Goal: Transaction & Acquisition: Purchase product/service

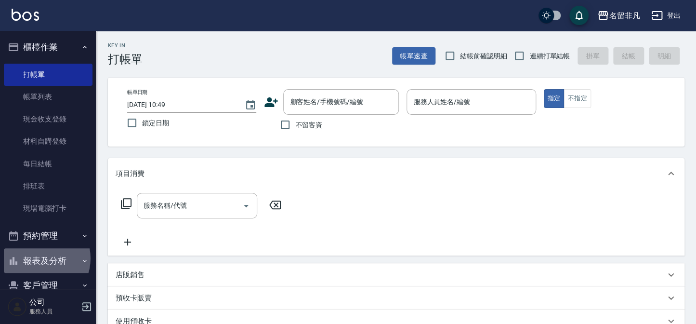
click at [39, 258] on button "報表及分析" at bounding box center [48, 260] width 89 height 25
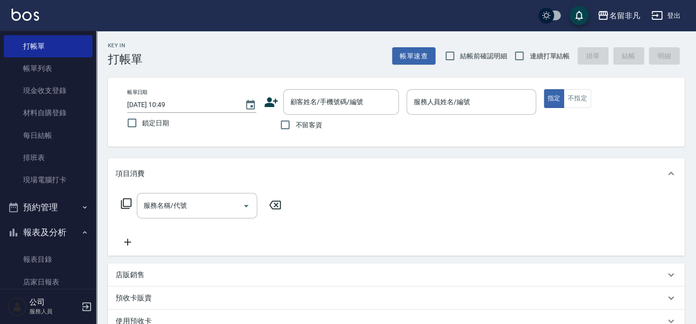
scroll to position [43, 0]
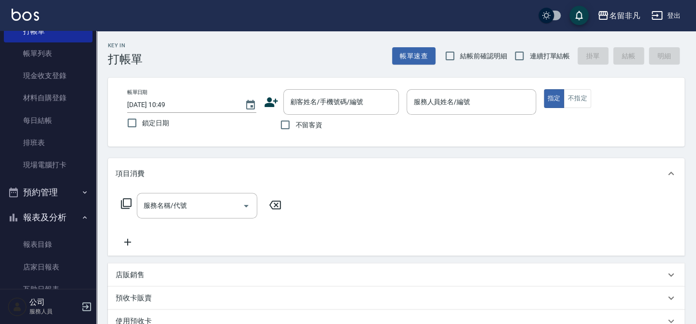
click at [55, 213] on button "報表及分析" at bounding box center [48, 217] width 89 height 25
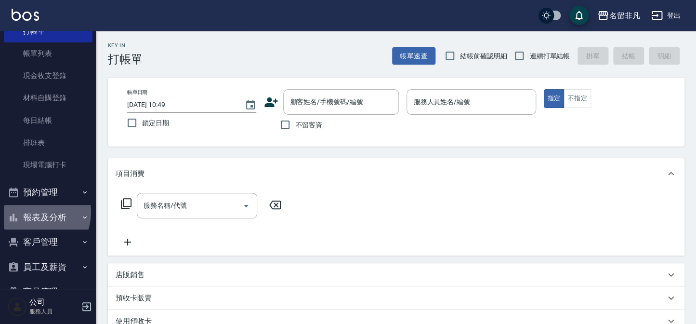
click at [34, 212] on button "報表及分析" at bounding box center [48, 217] width 89 height 25
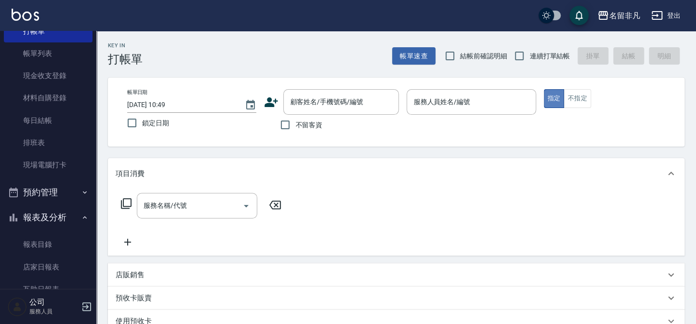
click at [557, 96] on button "指定" at bounding box center [554, 98] width 21 height 19
click at [441, 92] on div "服務人員姓名/編號" at bounding box center [471, 102] width 129 height 26
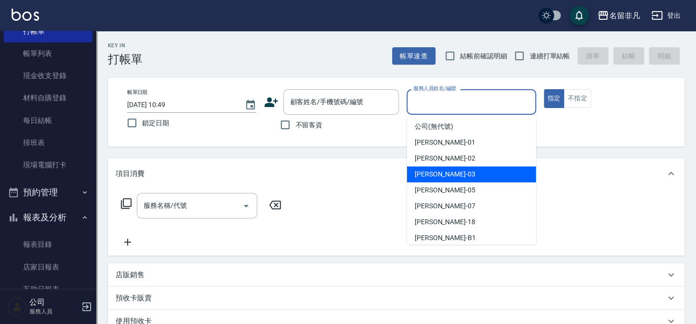
click at [466, 177] on div "[PERSON_NAME] -03" at bounding box center [471, 174] width 129 height 16
type input "[PERSON_NAME]-03"
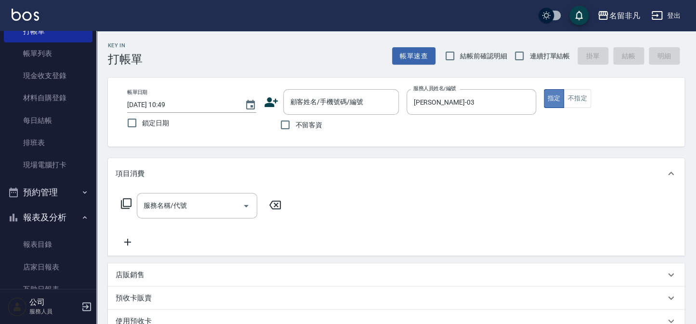
click at [555, 92] on button "指定" at bounding box center [554, 98] width 21 height 19
click at [283, 124] on input "不留客資" at bounding box center [285, 125] width 20 height 20
checkbox input "true"
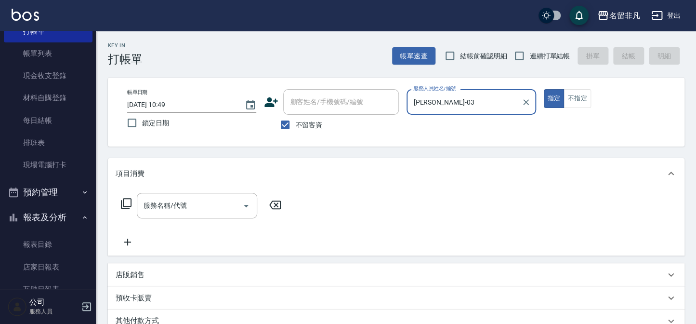
click at [125, 202] on icon at bounding box center [126, 204] width 12 height 12
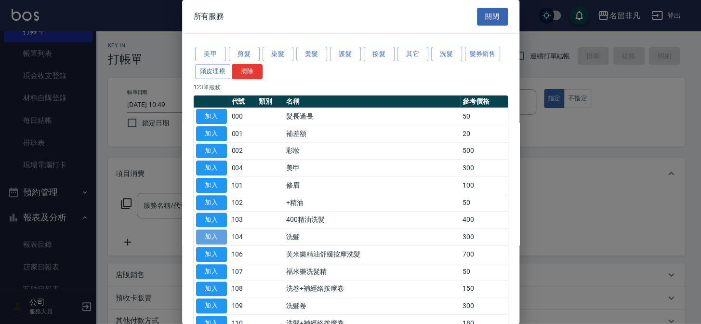
click at [205, 231] on button "加入" at bounding box center [211, 236] width 31 height 15
type input "洗髮(104)"
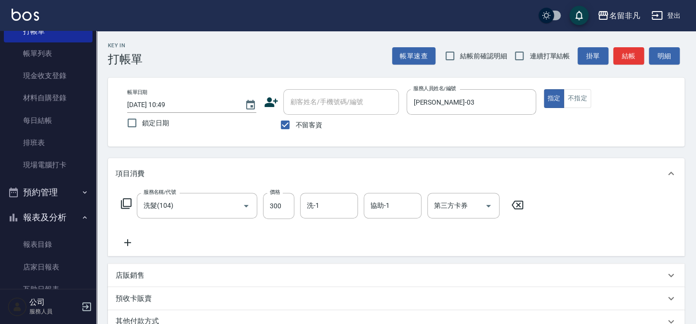
click at [125, 243] on icon at bounding box center [128, 243] width 24 height 12
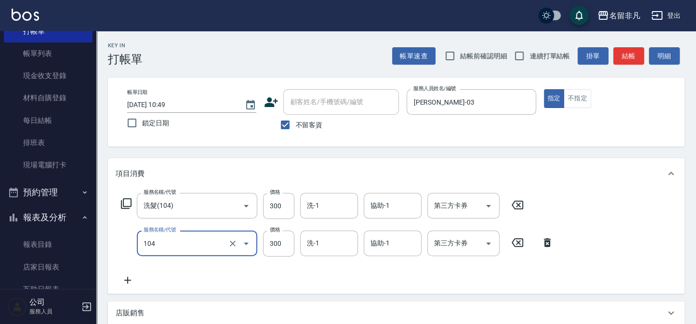
type input "洗髮(104)"
click at [128, 280] on icon at bounding box center [127, 280] width 7 height 7
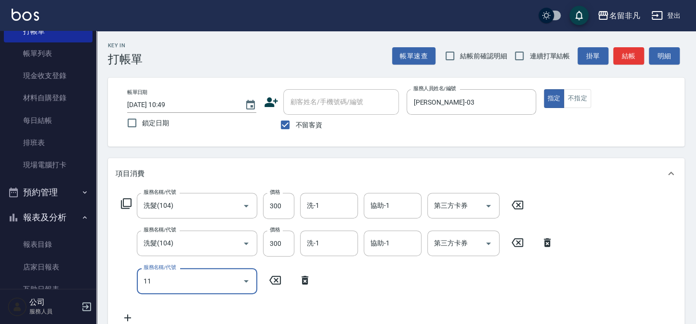
type input "111"
click at [248, 281] on icon "Open" at bounding box center [246, 281] width 12 height 12
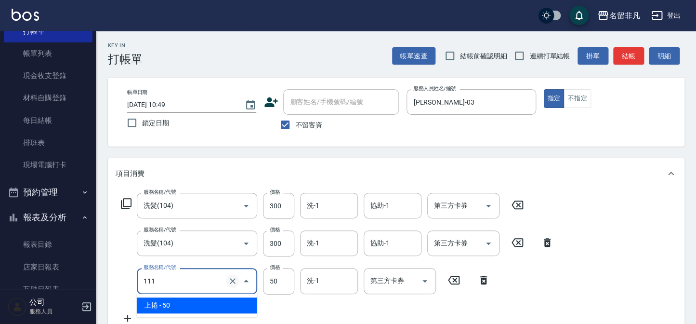
click at [229, 284] on icon "Clear" at bounding box center [233, 281] width 10 height 10
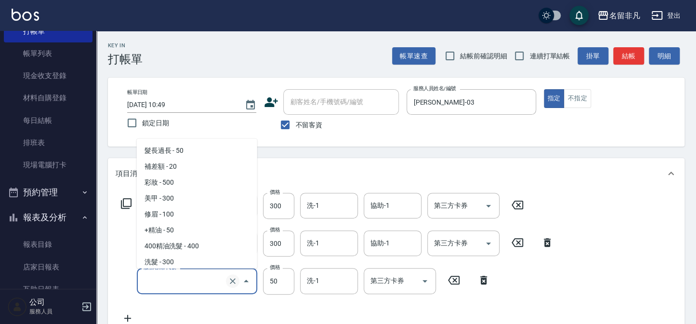
scroll to position [96, 0]
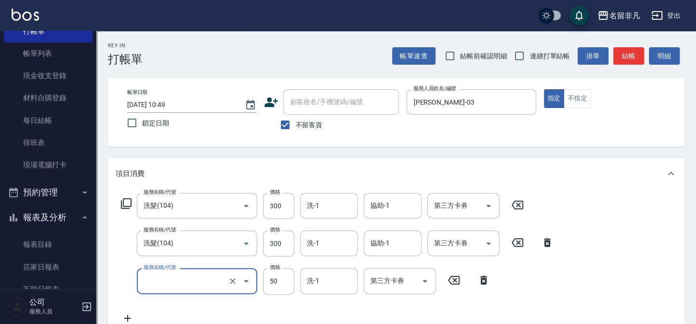
click at [210, 284] on input "服務名稱/代號" at bounding box center [183, 280] width 85 height 17
type input "0"
type input "瞬間護髮(507)"
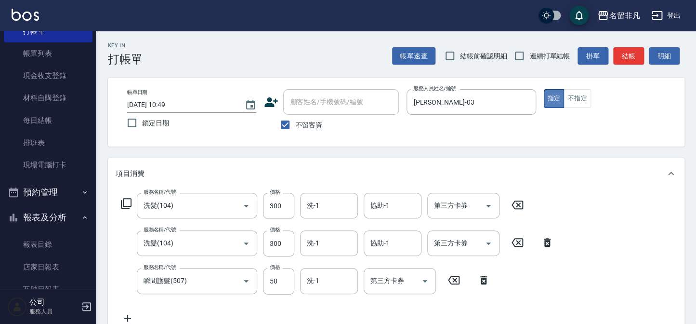
click at [554, 97] on button "指定" at bounding box center [554, 98] width 21 height 19
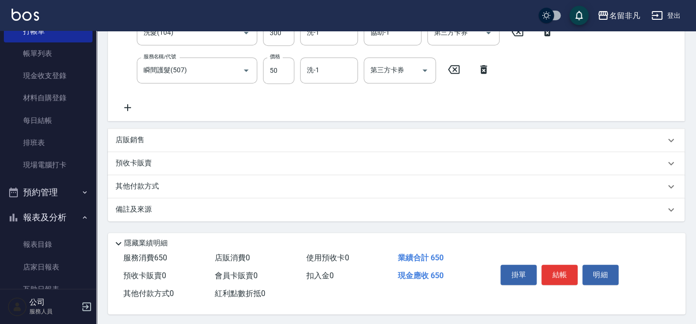
scroll to position [214, 0]
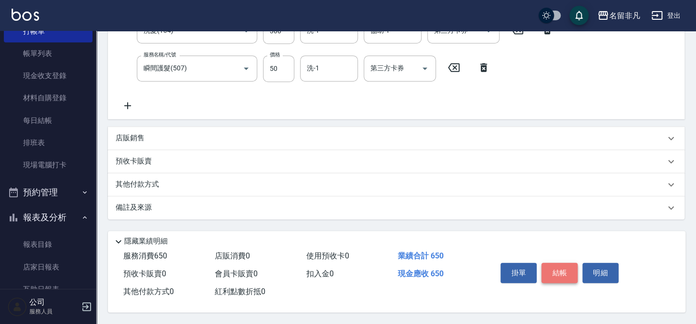
click at [559, 269] on button "結帳" at bounding box center [560, 273] width 36 height 20
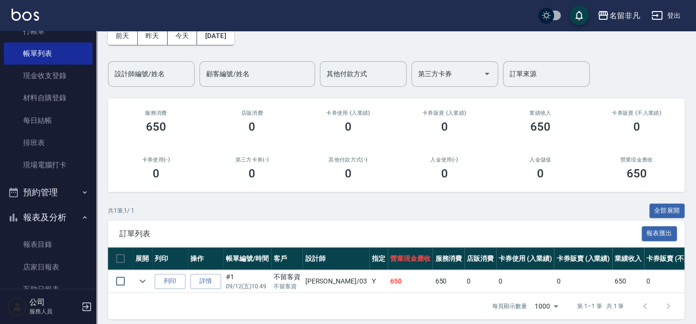
scroll to position [64, 0]
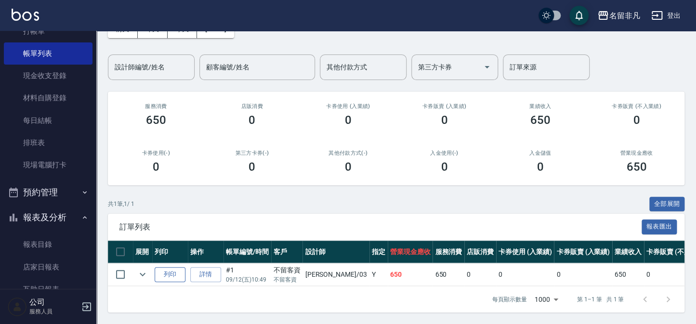
click at [168, 267] on button "列印" at bounding box center [170, 274] width 31 height 15
click at [47, 214] on button "報表及分析" at bounding box center [48, 217] width 89 height 25
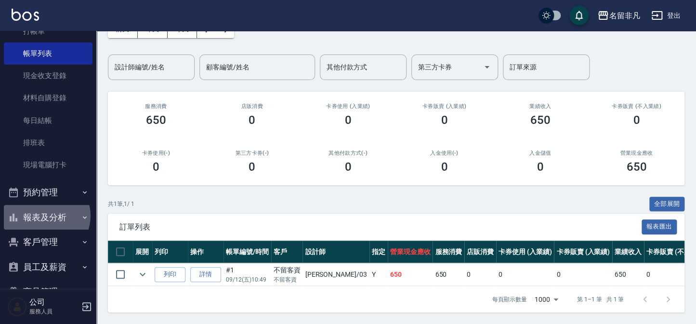
click at [46, 215] on button "報表及分析" at bounding box center [48, 217] width 89 height 25
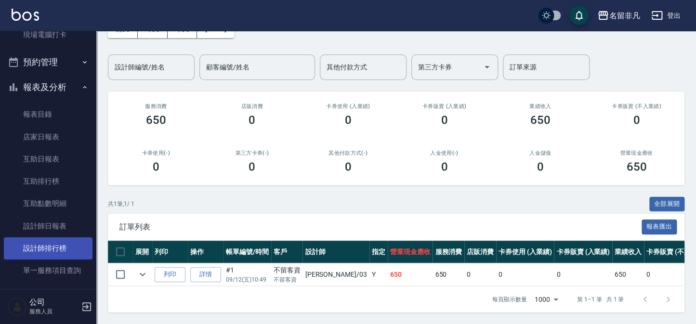
scroll to position [175, 0]
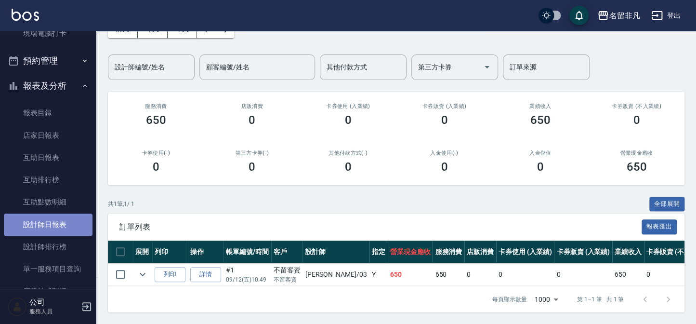
click at [67, 221] on link "設計師日報表" at bounding box center [48, 225] width 89 height 22
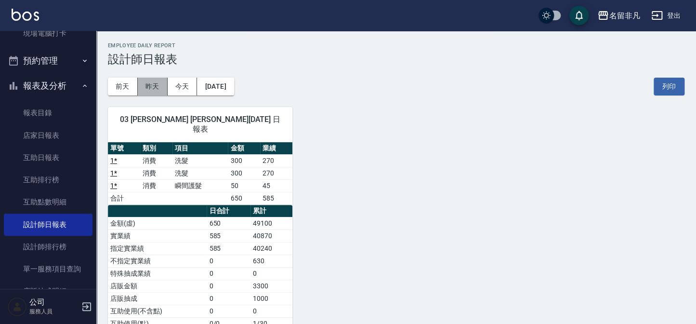
click at [155, 83] on button "昨天" at bounding box center [153, 87] width 30 height 18
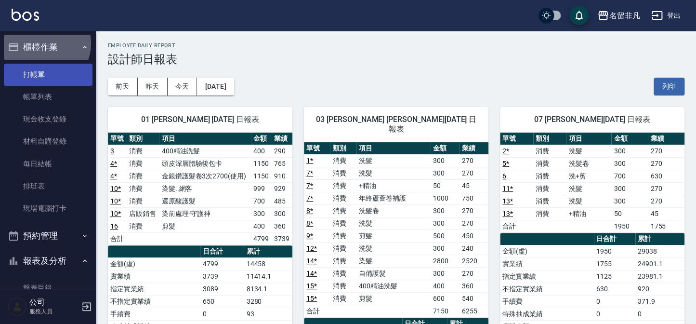
drag, startPoint x: 42, startPoint y: 43, endPoint x: 44, endPoint y: 73, distance: 29.9
click at [43, 43] on button "櫃檯作業" at bounding box center [48, 47] width 89 height 25
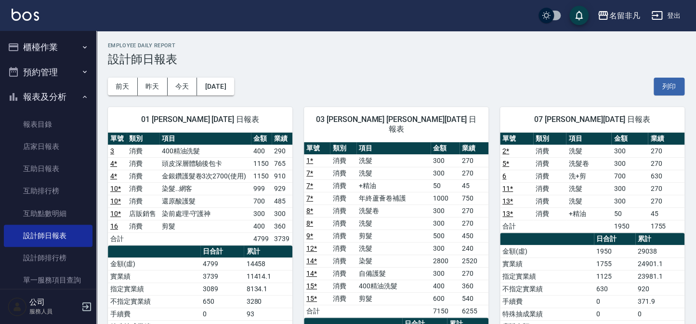
click at [53, 45] on button "櫃檯作業" at bounding box center [48, 47] width 89 height 25
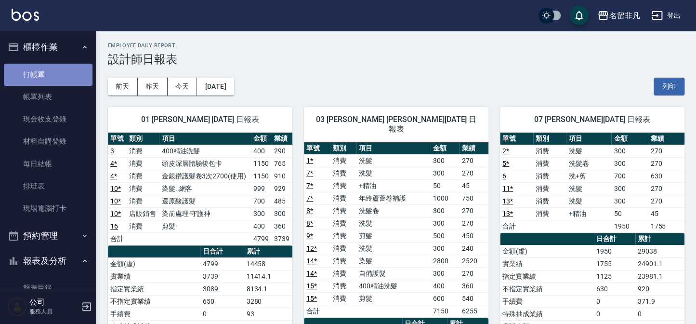
click at [52, 71] on link "打帳單" at bounding box center [48, 75] width 89 height 22
